Goal: Task Accomplishment & Management: Manage account settings

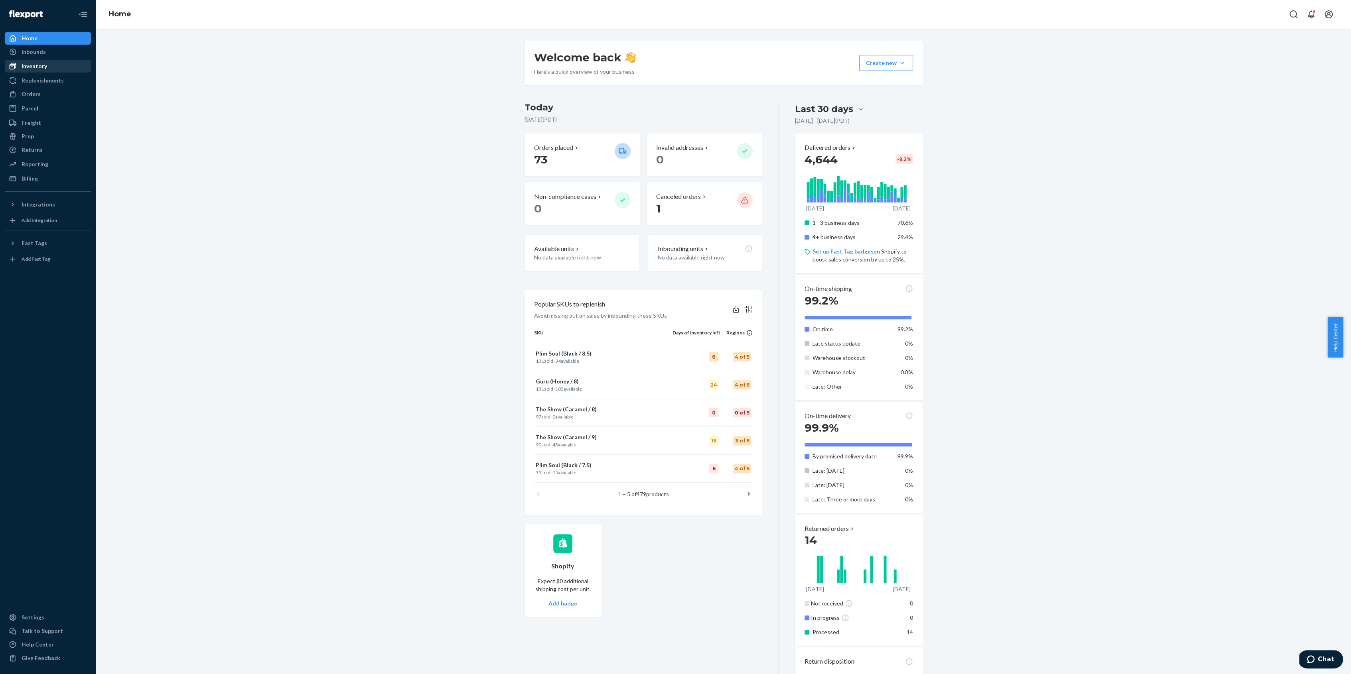
click at [50, 65] on div "Inventory" at bounding box center [48, 66] width 85 height 11
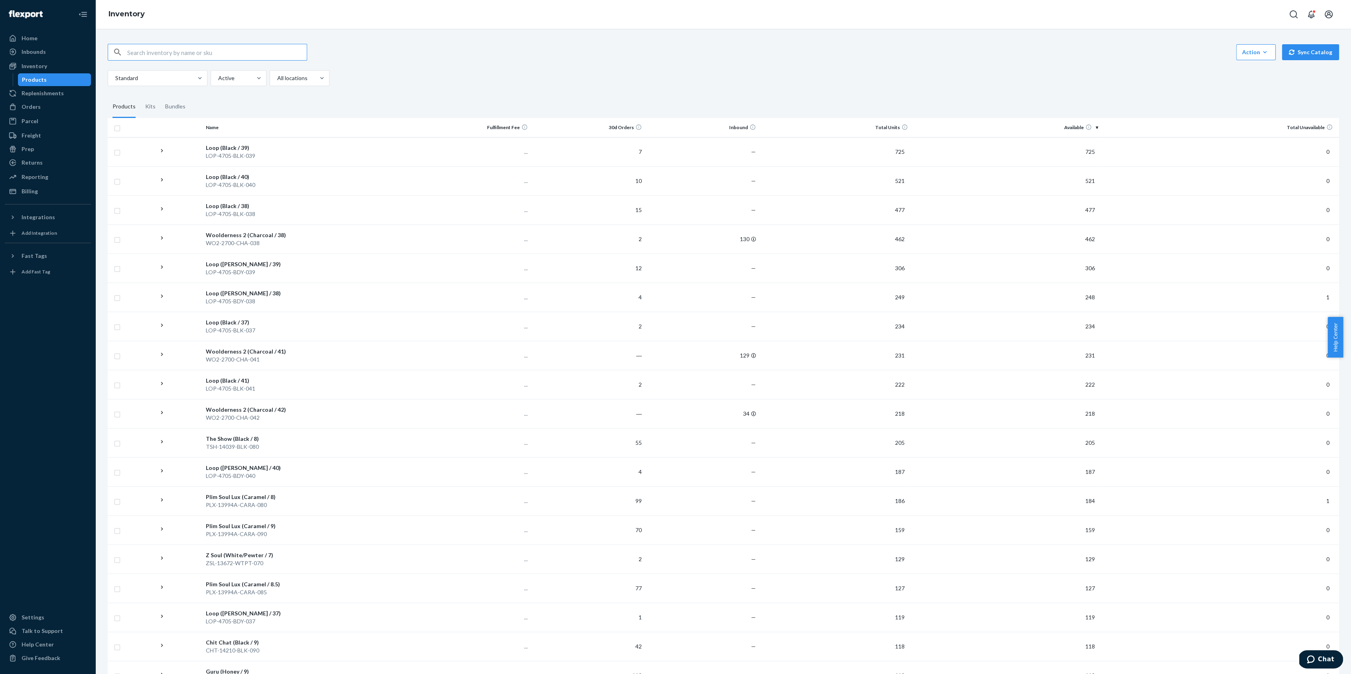
click at [1304, 45] on button "Sync Catalog" at bounding box center [1310, 52] width 57 height 16
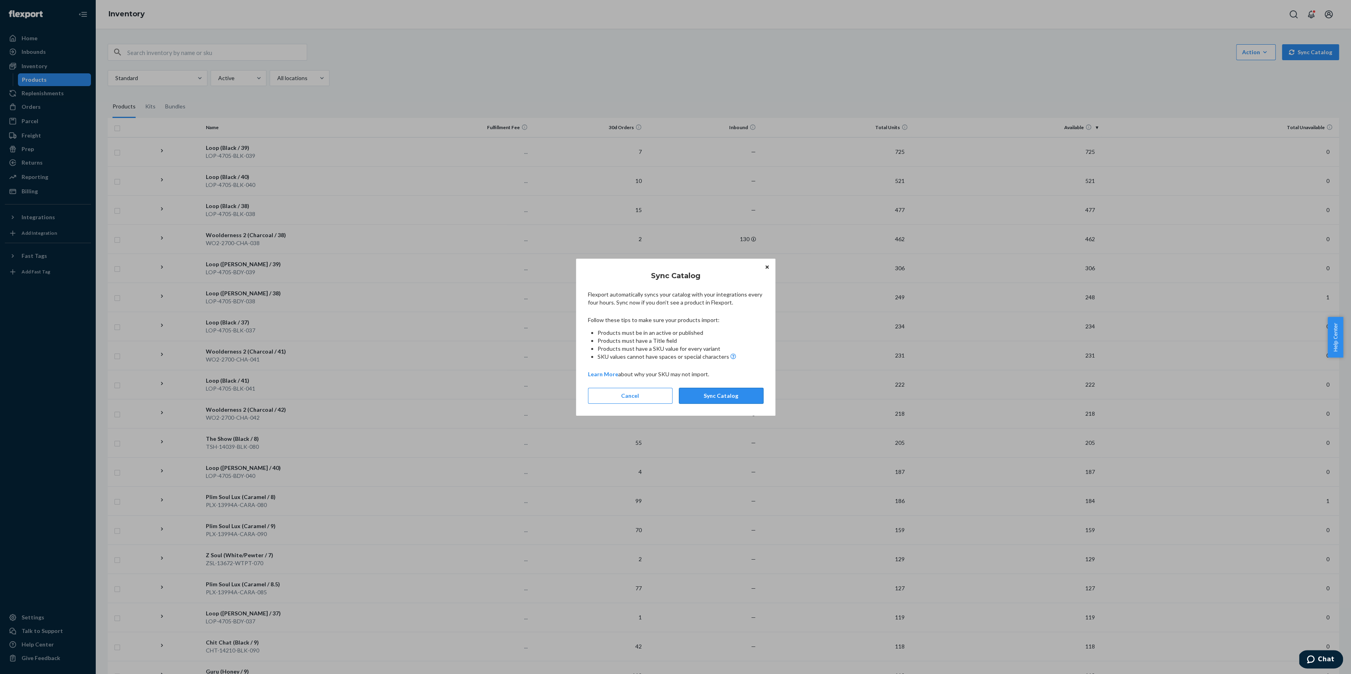
click at [731, 393] on button "Sync Catalog" at bounding box center [721, 396] width 85 height 16
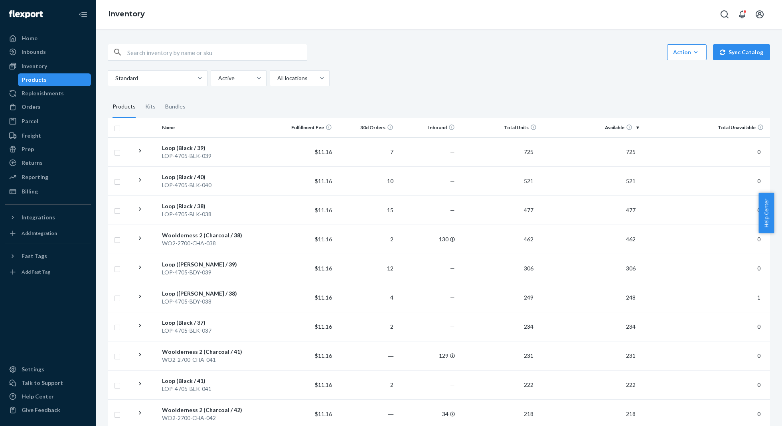
click at [731, 54] on button "Sync Catalog" at bounding box center [741, 52] width 57 height 16
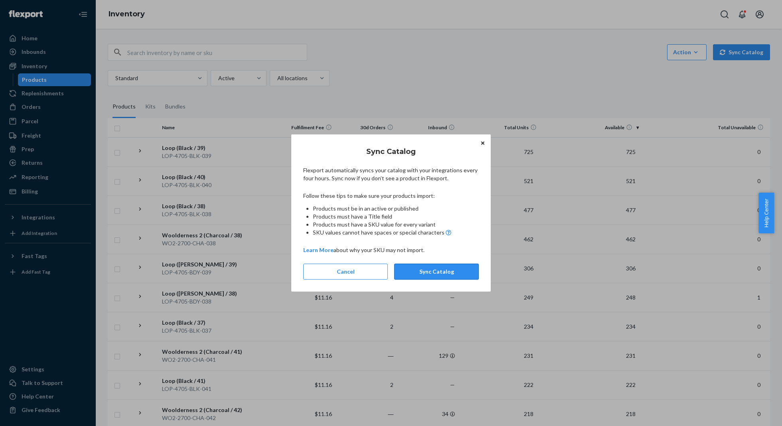
click at [464, 276] on button "Sync Catalog" at bounding box center [436, 272] width 85 height 16
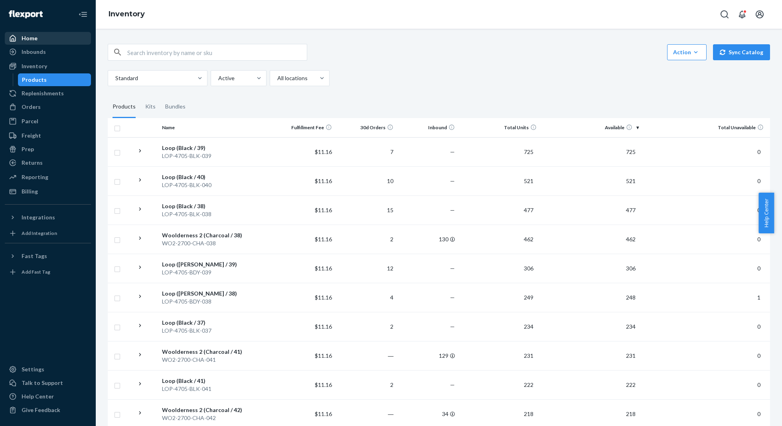
click at [43, 37] on div "Home" at bounding box center [48, 38] width 85 height 11
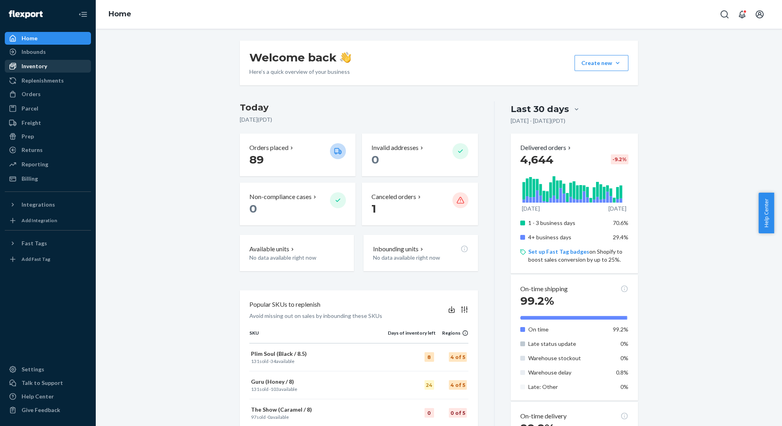
click at [62, 64] on div "Inventory" at bounding box center [48, 66] width 85 height 11
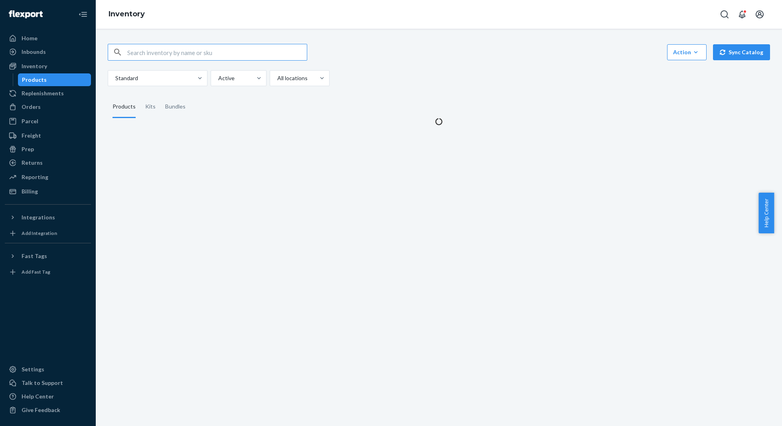
click at [195, 17] on div "Inventory" at bounding box center [439, 14] width 686 height 29
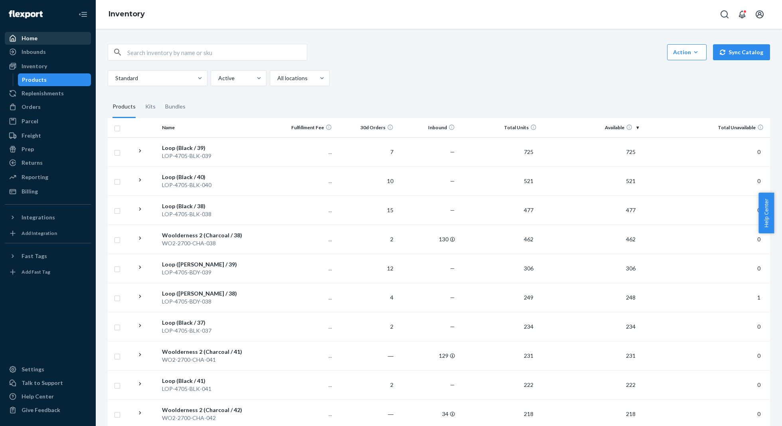
click at [49, 42] on div "Home" at bounding box center [48, 38] width 85 height 11
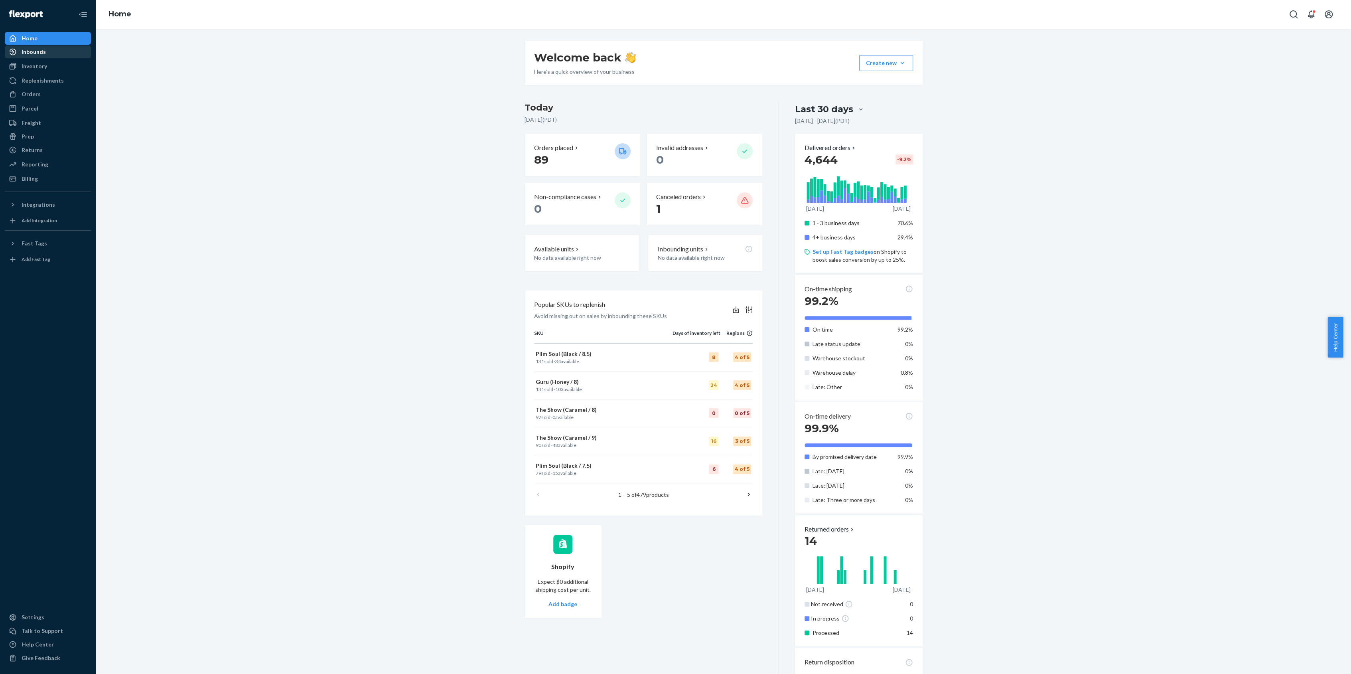
drag, startPoint x: 65, startPoint y: 62, endPoint x: 83, endPoint y: 57, distance: 18.5
click at [65, 61] on div "Inventory" at bounding box center [48, 66] width 85 height 11
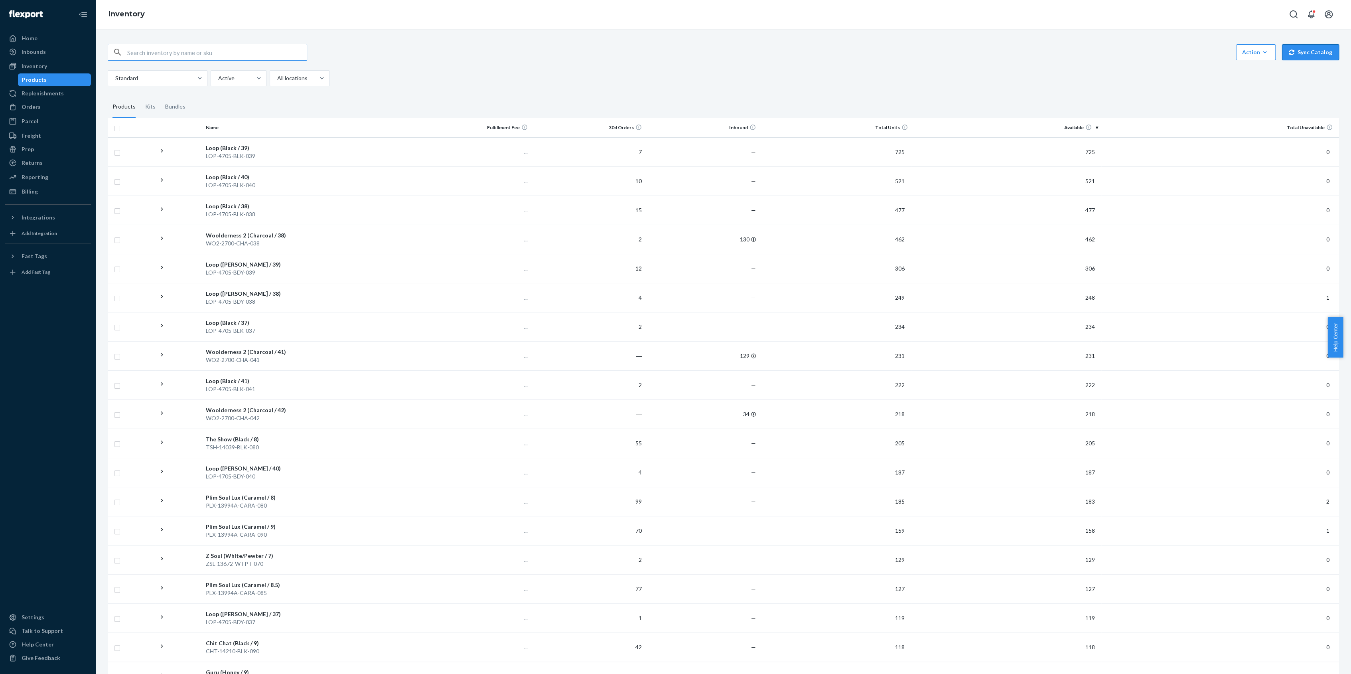
click at [1305, 49] on button "Sync Catalog" at bounding box center [1310, 52] width 57 height 16
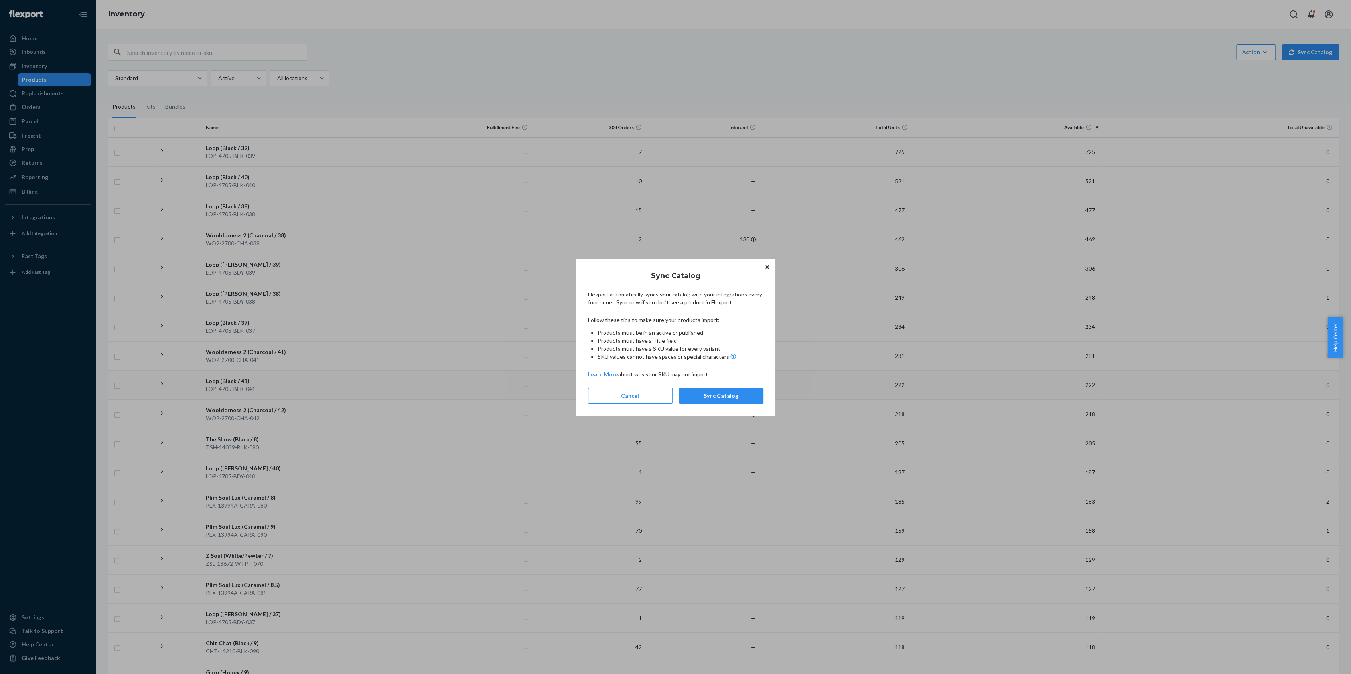
click at [703, 393] on button "Sync Catalog" at bounding box center [721, 396] width 85 height 16
